Goal: Task Accomplishment & Management: Manage account settings

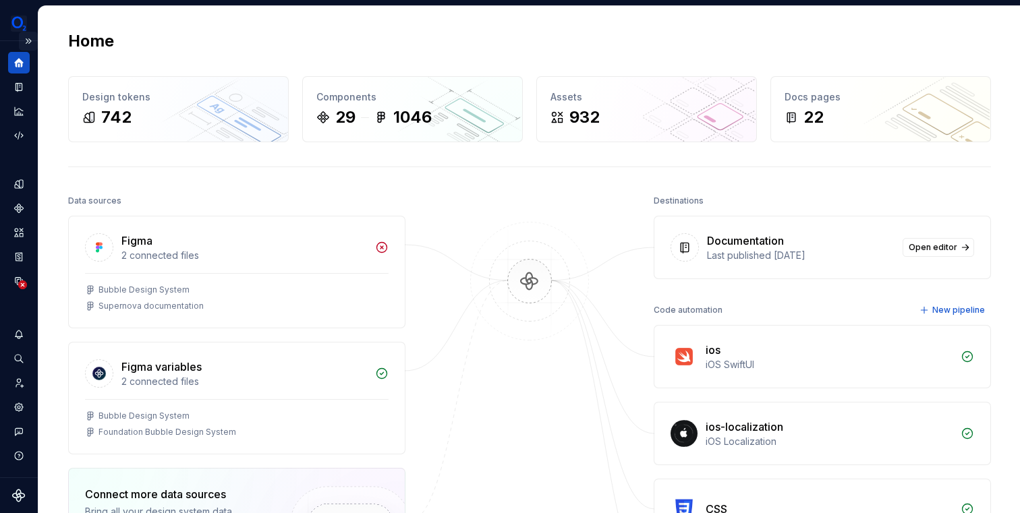
click at [29, 40] on button "Expand sidebar" at bounding box center [28, 41] width 19 height 19
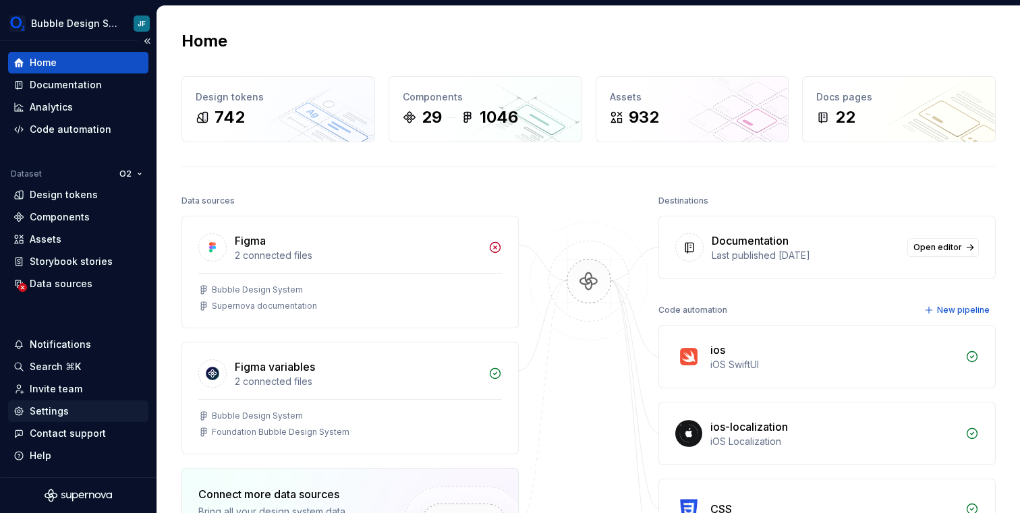
click at [55, 412] on div "Settings" at bounding box center [49, 411] width 39 height 13
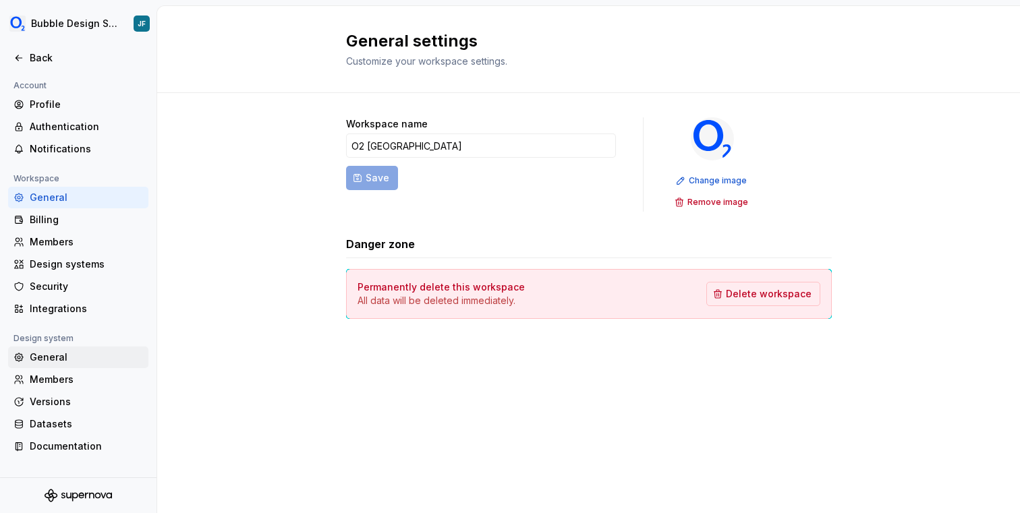
click at [67, 357] on div "General" at bounding box center [86, 357] width 113 height 13
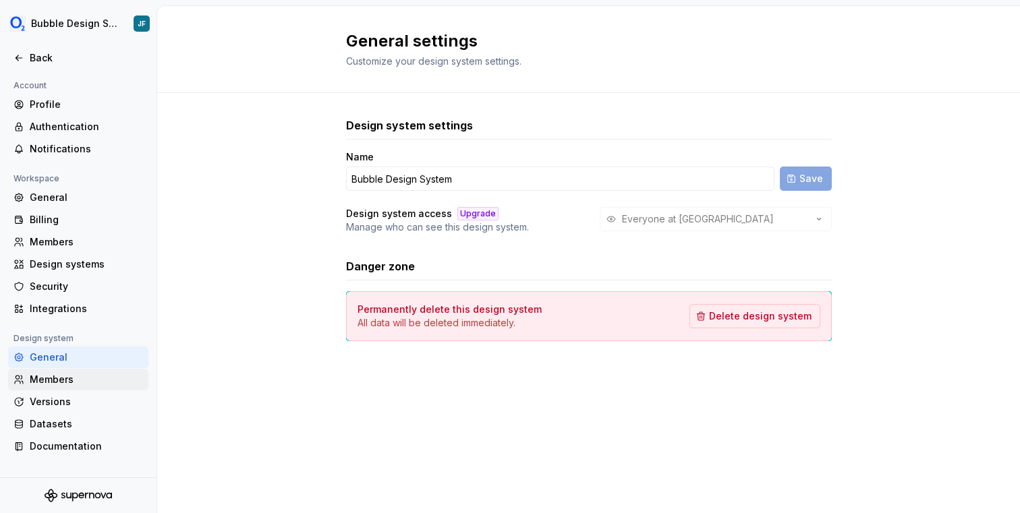
click at [61, 371] on div "Members" at bounding box center [78, 380] width 140 height 22
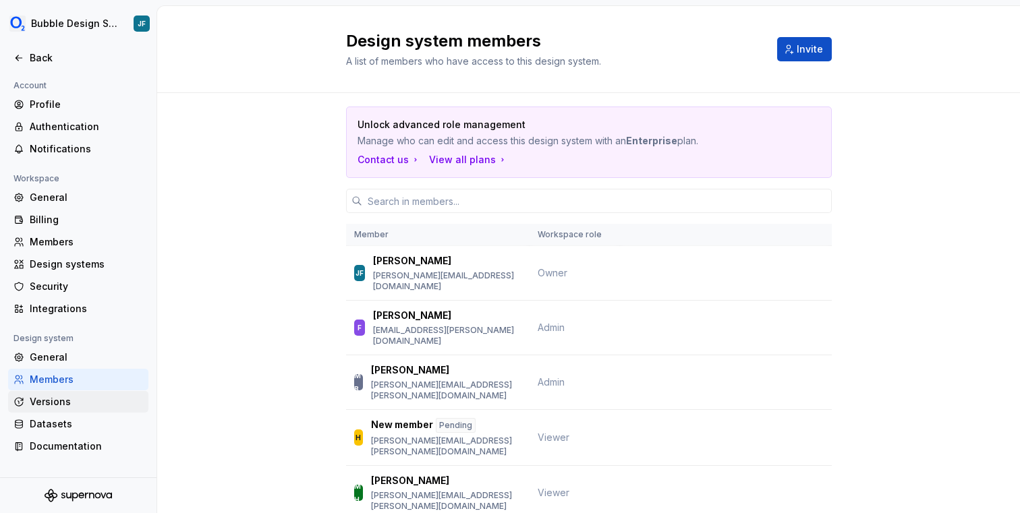
click at [39, 405] on div "Versions" at bounding box center [86, 401] width 113 height 13
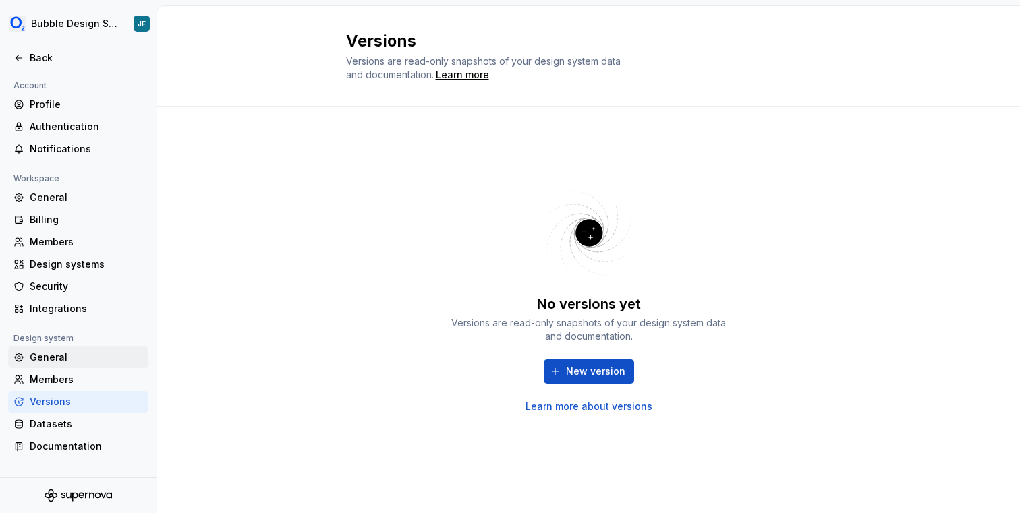
click at [46, 356] on div "General" at bounding box center [86, 357] width 113 height 13
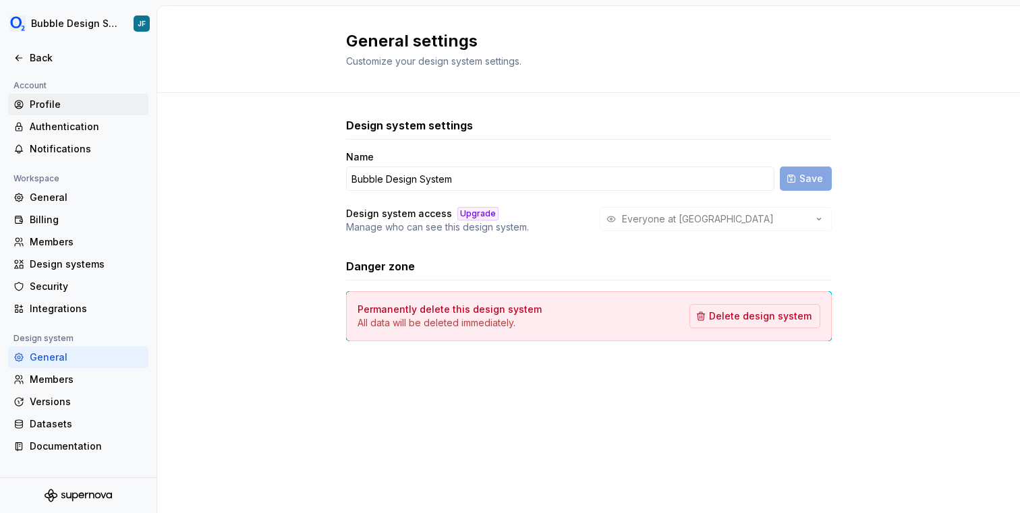
click at [52, 99] on div "Profile" at bounding box center [86, 104] width 113 height 13
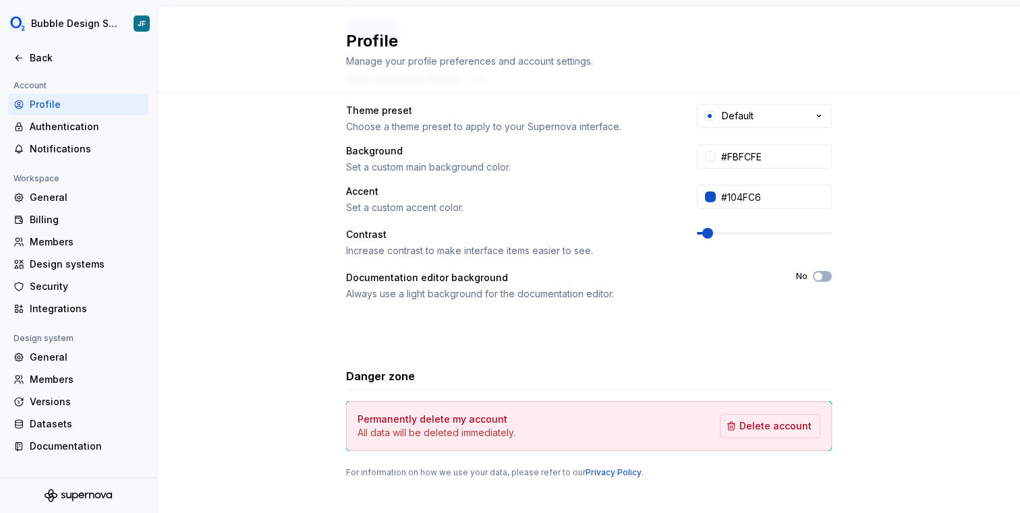
scroll to position [260, 0]
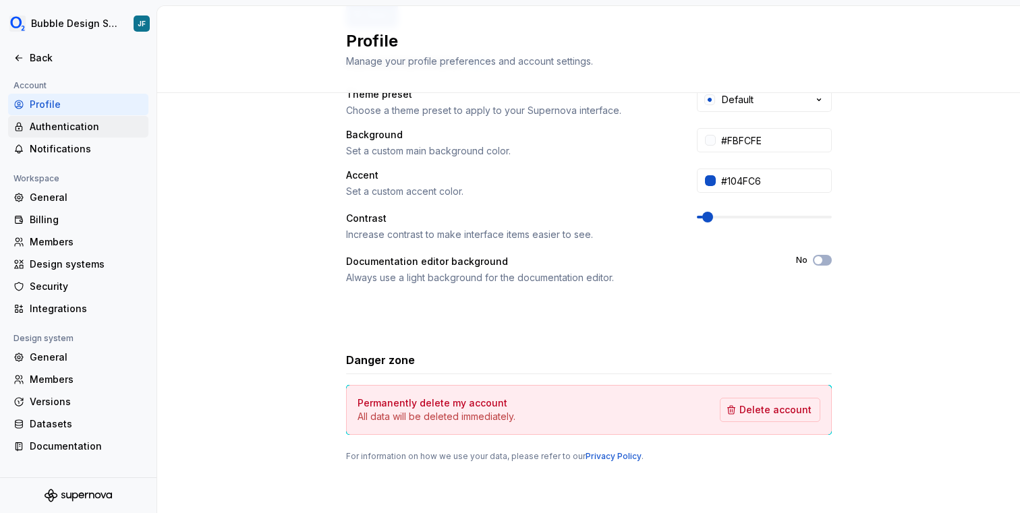
click at [82, 135] on div "Authentication" at bounding box center [78, 127] width 140 height 22
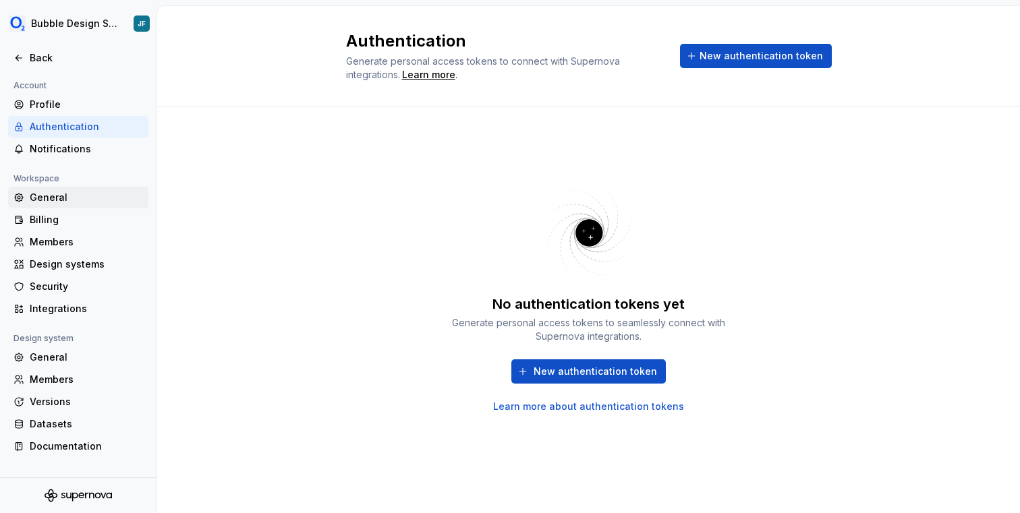
click at [55, 200] on div "General" at bounding box center [86, 197] width 113 height 13
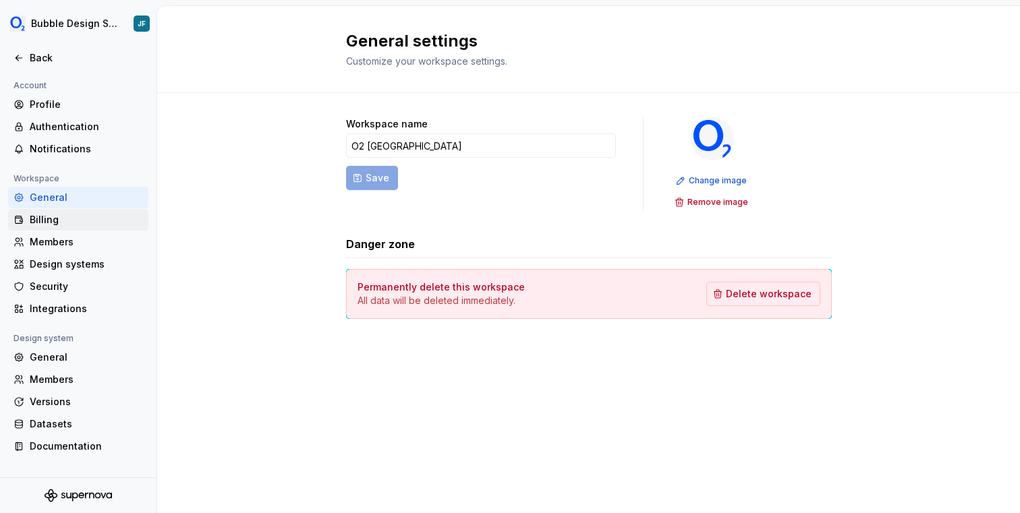
click at [55, 213] on div "Billing" at bounding box center [86, 219] width 113 height 13
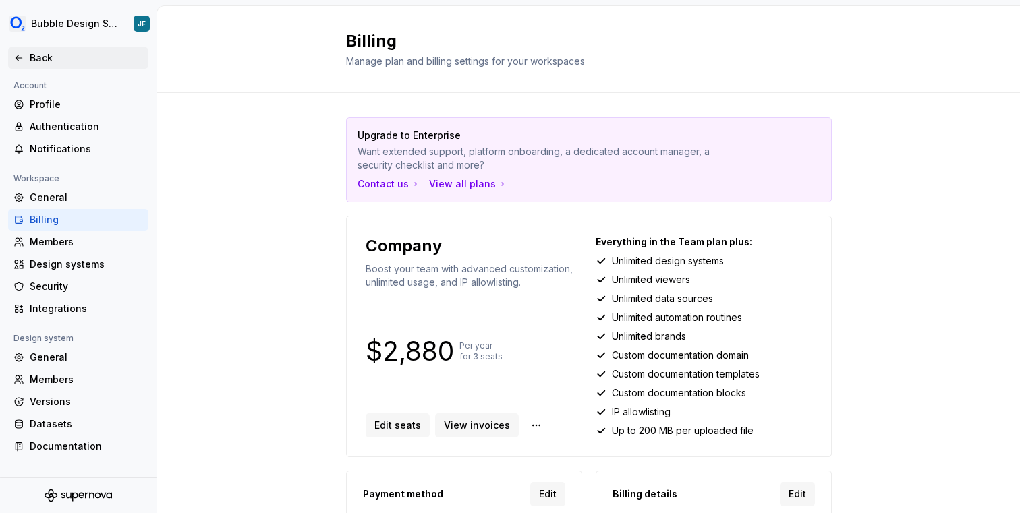
click at [20, 60] on icon at bounding box center [18, 58] width 11 height 11
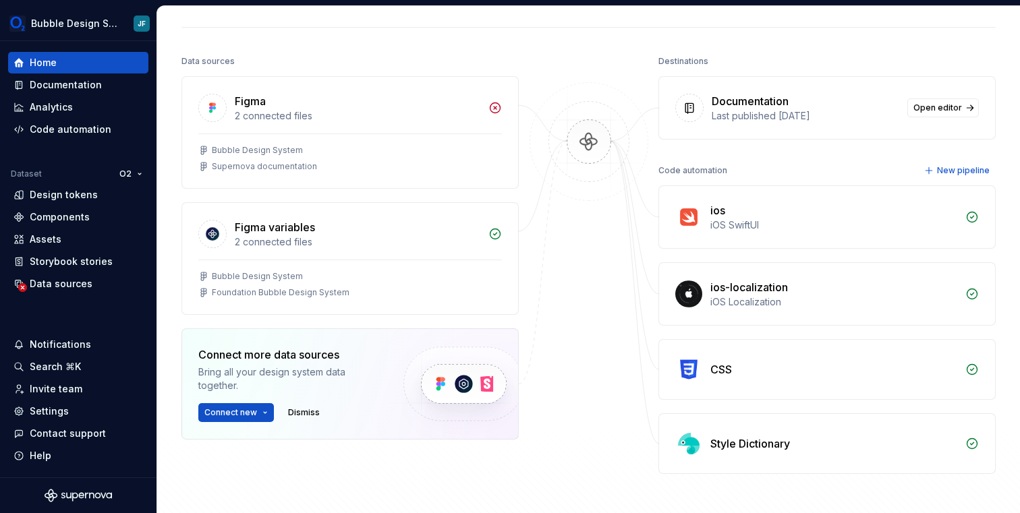
scroll to position [327, 0]
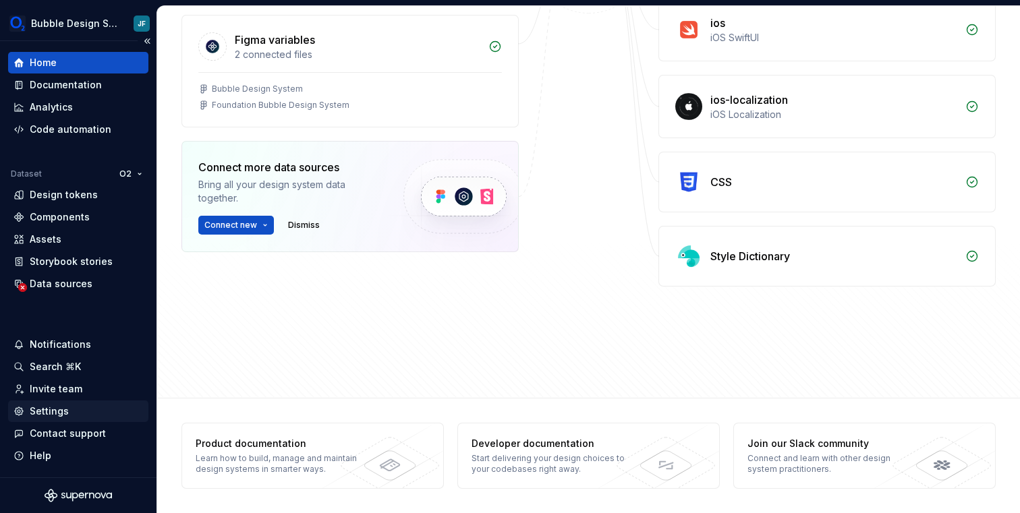
click at [55, 408] on div "Settings" at bounding box center [49, 411] width 39 height 13
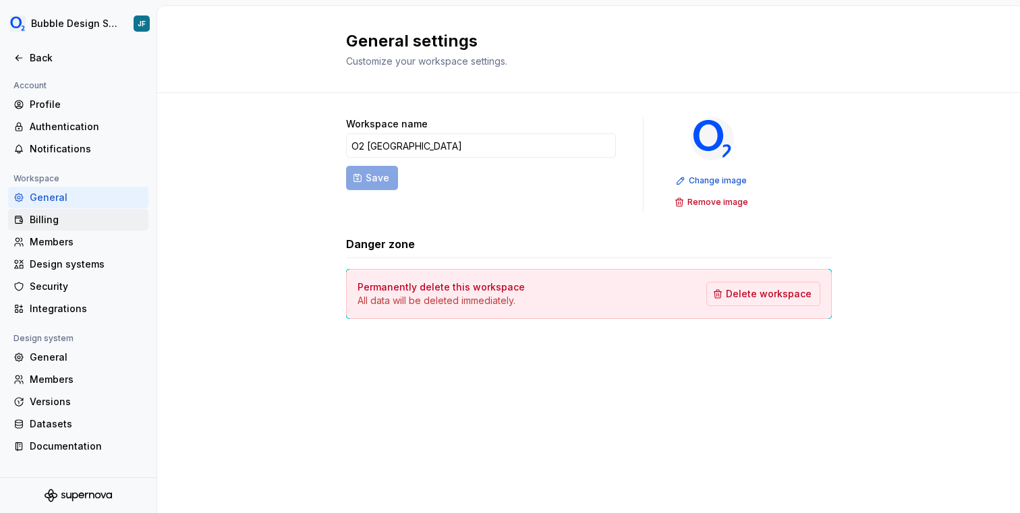
click at [86, 221] on div "Billing" at bounding box center [86, 219] width 113 height 13
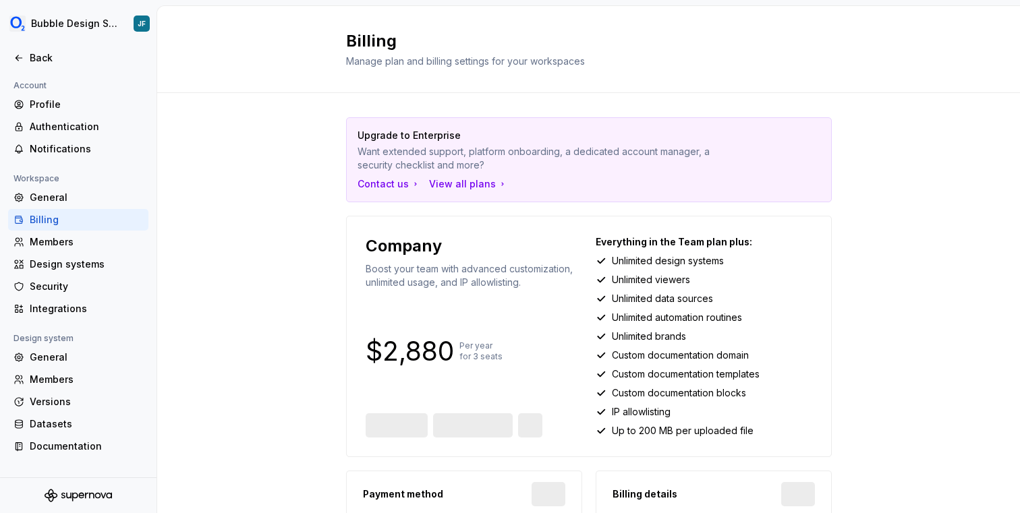
scroll to position [98, 0]
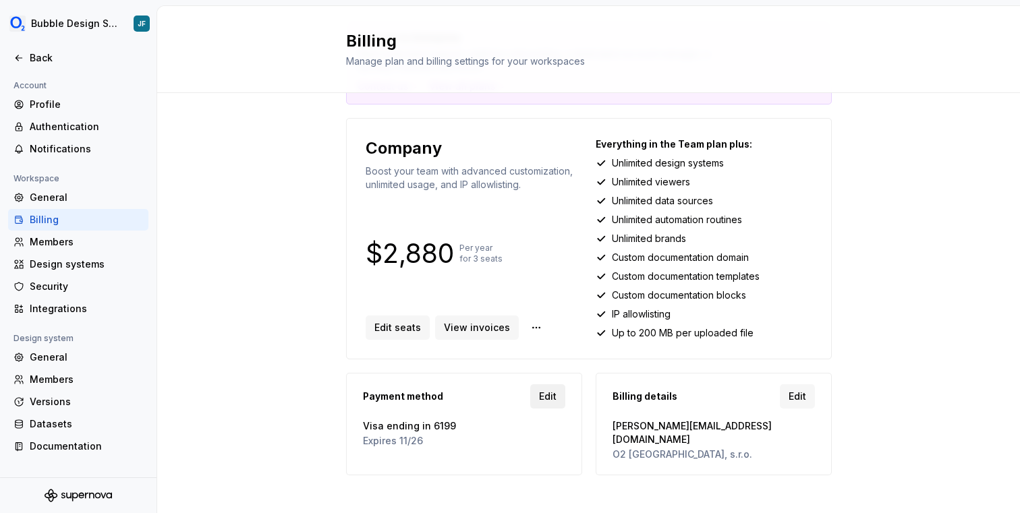
click at [543, 395] on span "Edit" at bounding box center [548, 396] width 18 height 13
